Goal: Find specific page/section: Find specific page/section

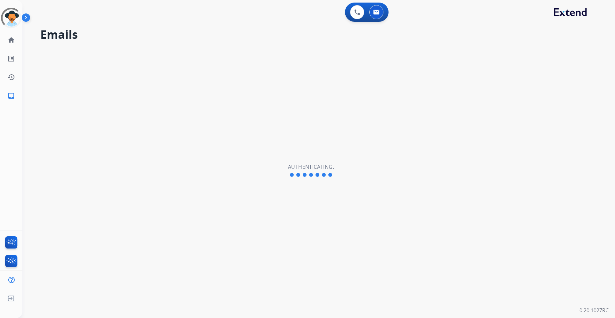
select select "**********"
click at [12, 18] on img at bounding box center [11, 18] width 18 height 18
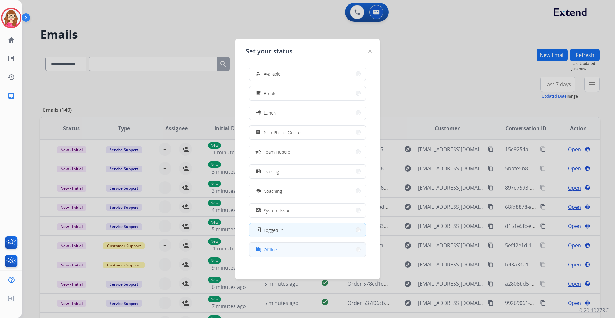
click at [285, 248] on button "work_off Offline" at bounding box center [307, 250] width 117 height 14
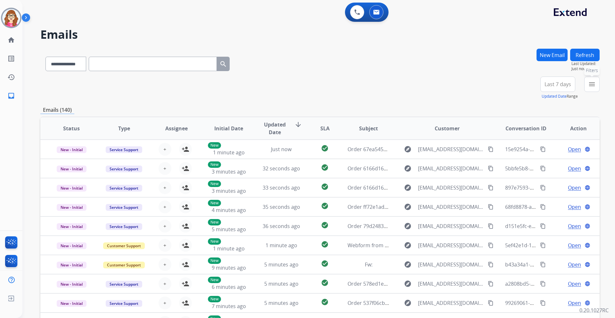
click at [588, 84] on mat-icon "menu" at bounding box center [592, 84] width 8 height 8
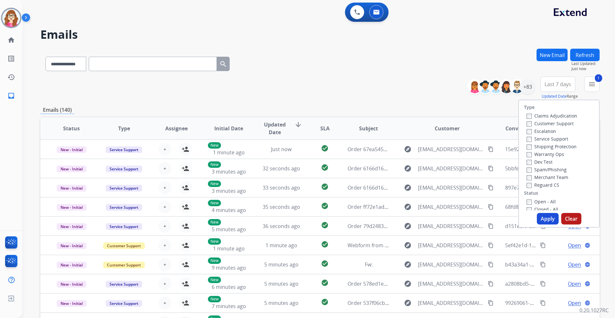
click at [561, 212] on div "Type Claims Adjudication Customer Support Escalation Service Support Shipping P…" at bounding box center [558, 164] width 81 height 128
click at [547, 219] on button "Apply" at bounding box center [548, 219] width 22 height 12
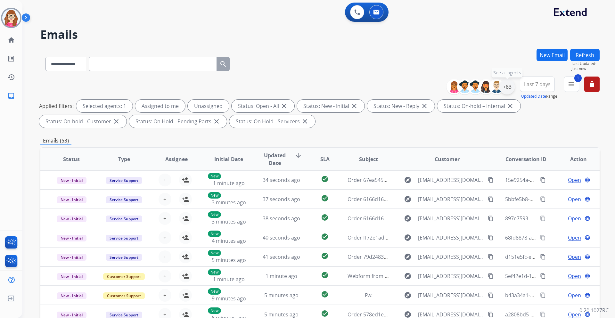
click at [510, 85] on div "+83" at bounding box center [506, 86] width 15 height 15
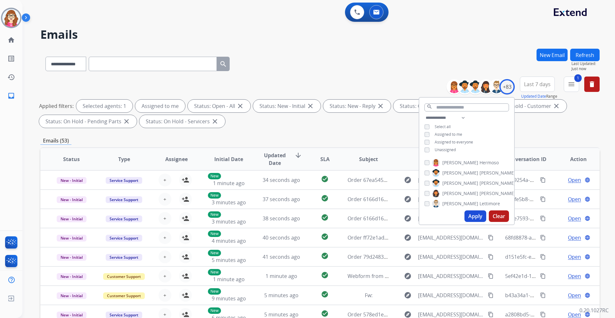
click at [478, 213] on button "Apply" at bounding box center [475, 216] width 22 height 12
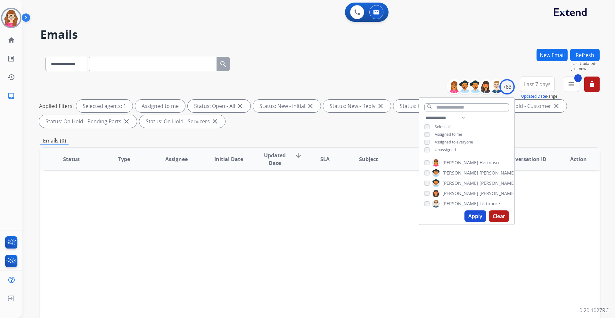
click at [396, 137] on div "Emails (0)" at bounding box center [319, 141] width 559 height 8
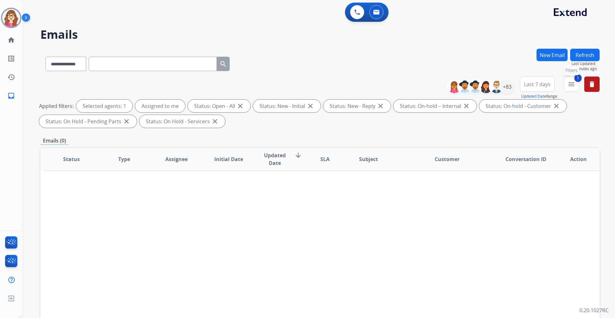
click at [569, 85] on mat-icon "menu" at bounding box center [571, 84] width 8 height 8
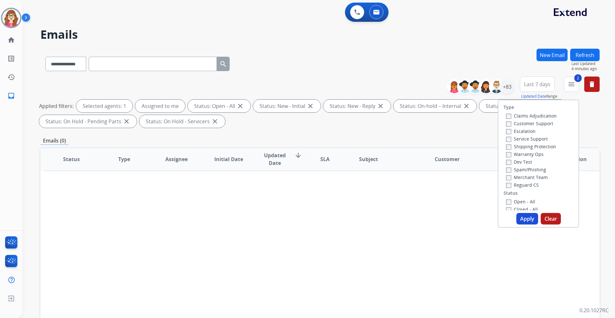
click at [523, 216] on button "Apply" at bounding box center [527, 219] width 22 height 12
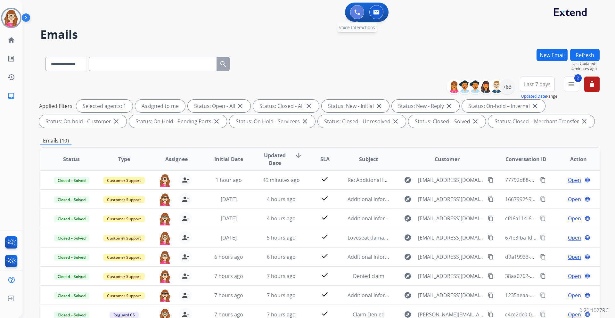
click at [352, 14] on button at bounding box center [357, 12] width 14 height 14
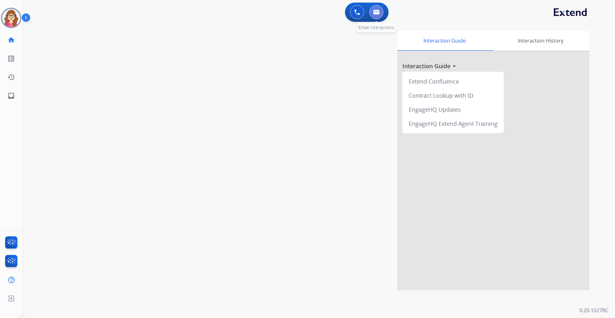
click at [372, 11] on button at bounding box center [376, 12] width 14 height 14
select select "**********"
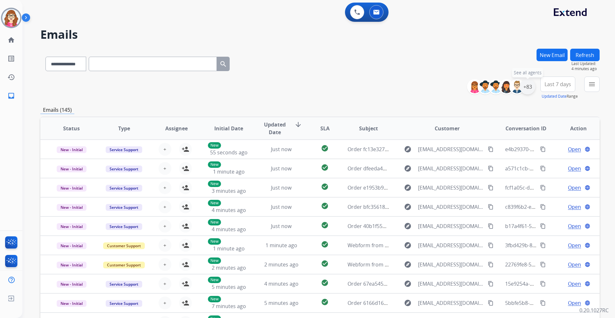
click at [528, 90] on div "+83" at bounding box center [527, 86] width 15 height 15
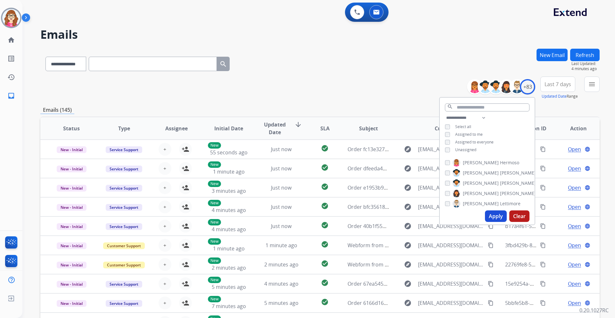
click at [496, 216] on button "Apply" at bounding box center [496, 216] width 22 height 12
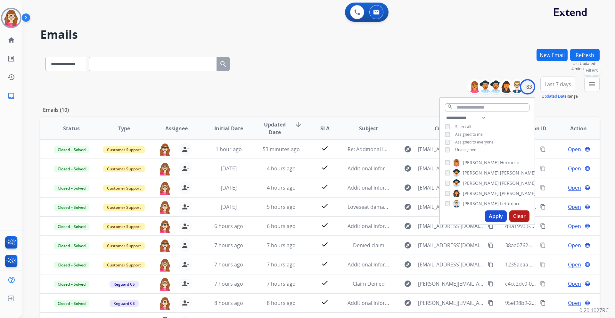
click at [592, 86] on mat-icon "menu" at bounding box center [592, 84] width 8 height 8
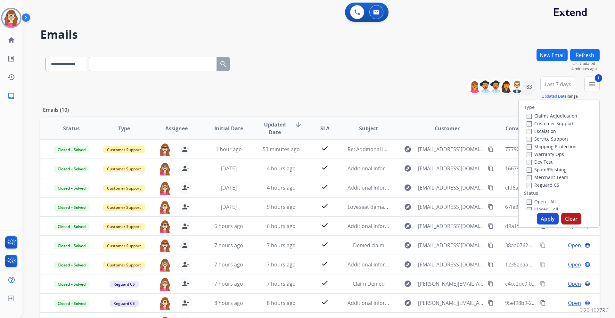
click at [540, 218] on button "Apply" at bounding box center [548, 219] width 22 height 12
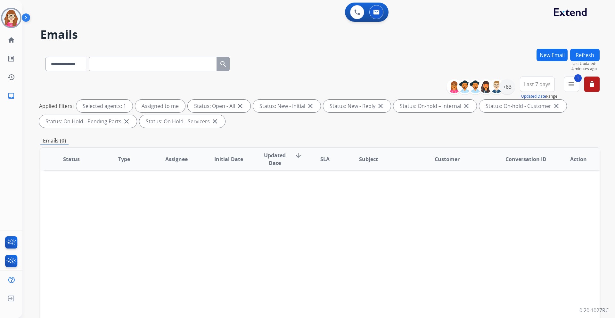
click at [387, 68] on div "**********" at bounding box center [319, 63] width 559 height 28
